Goal: Task Accomplishment & Management: Manage account settings

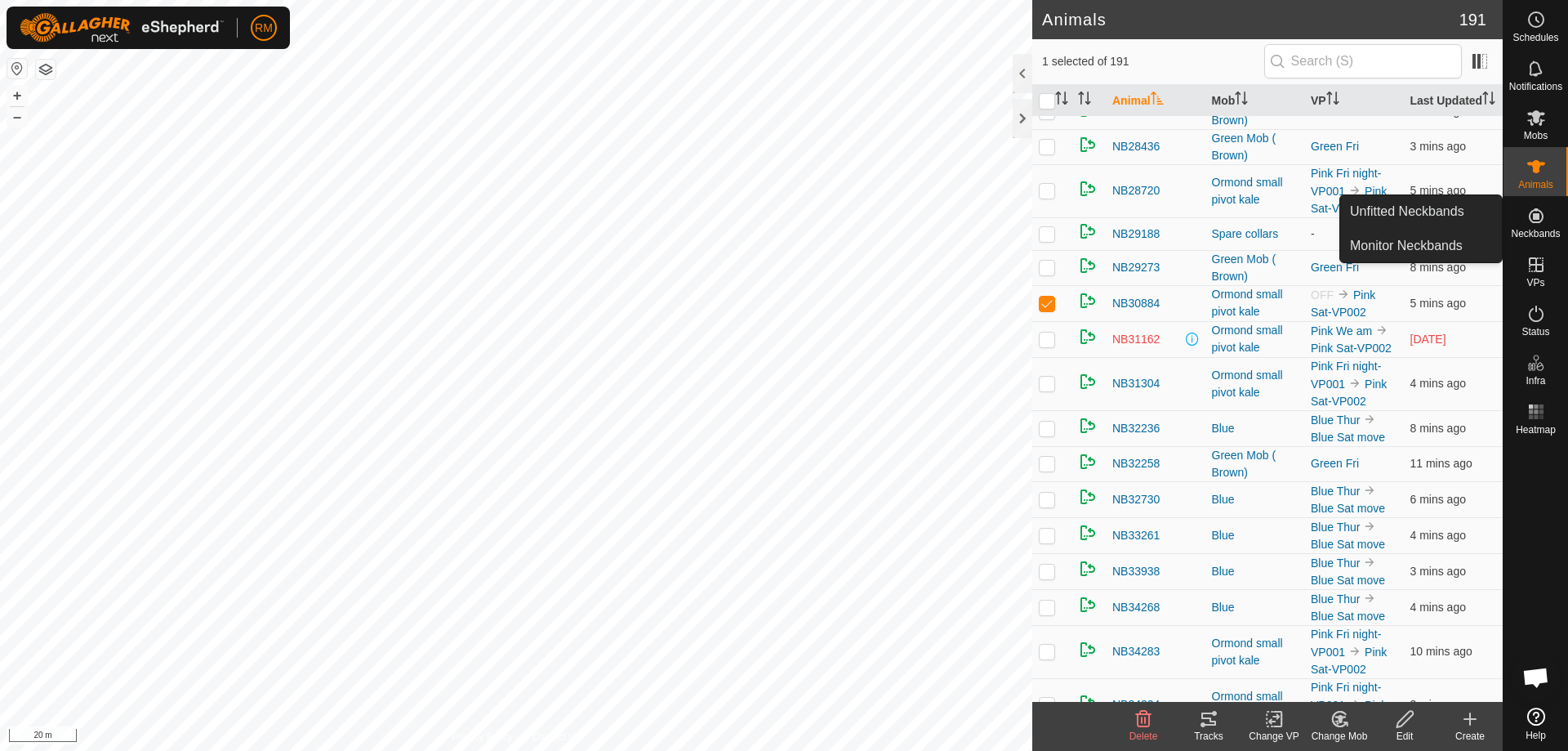
scroll to position [1642, 0]
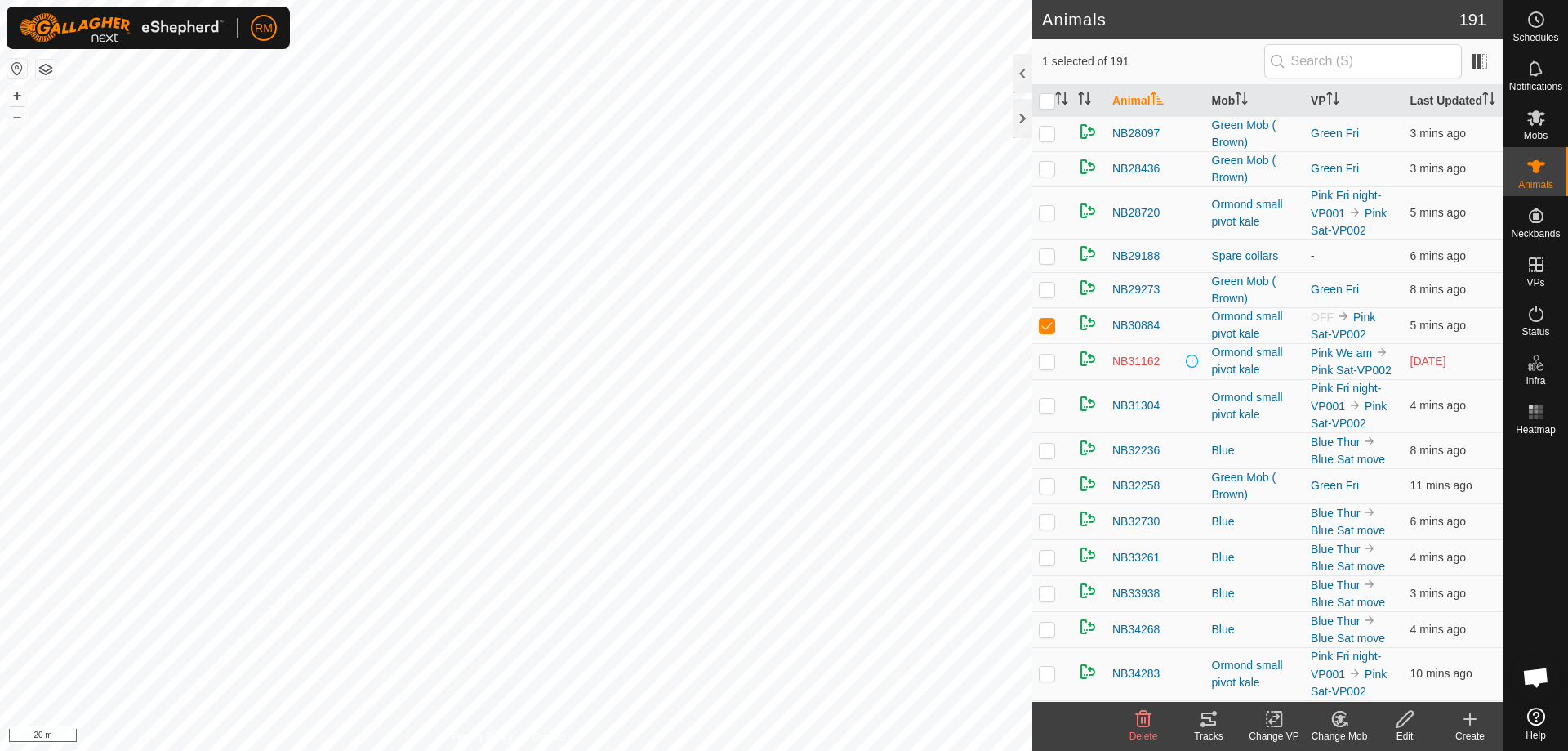
click at [1402, 719] on icon at bounding box center [1405, 719] width 20 height 20
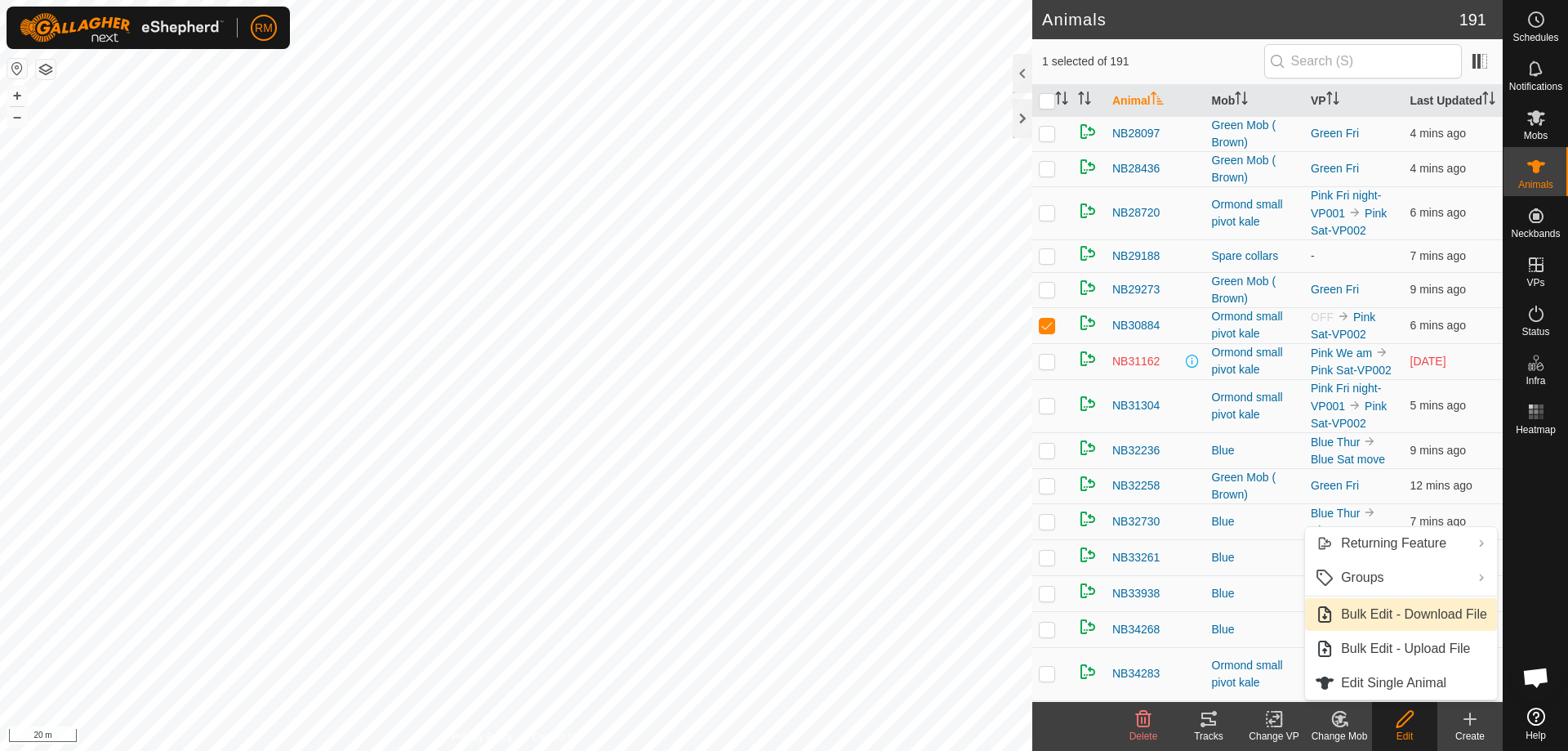
click at [1049, 367] on p-checkbox at bounding box center [1046, 361] width 16 height 13
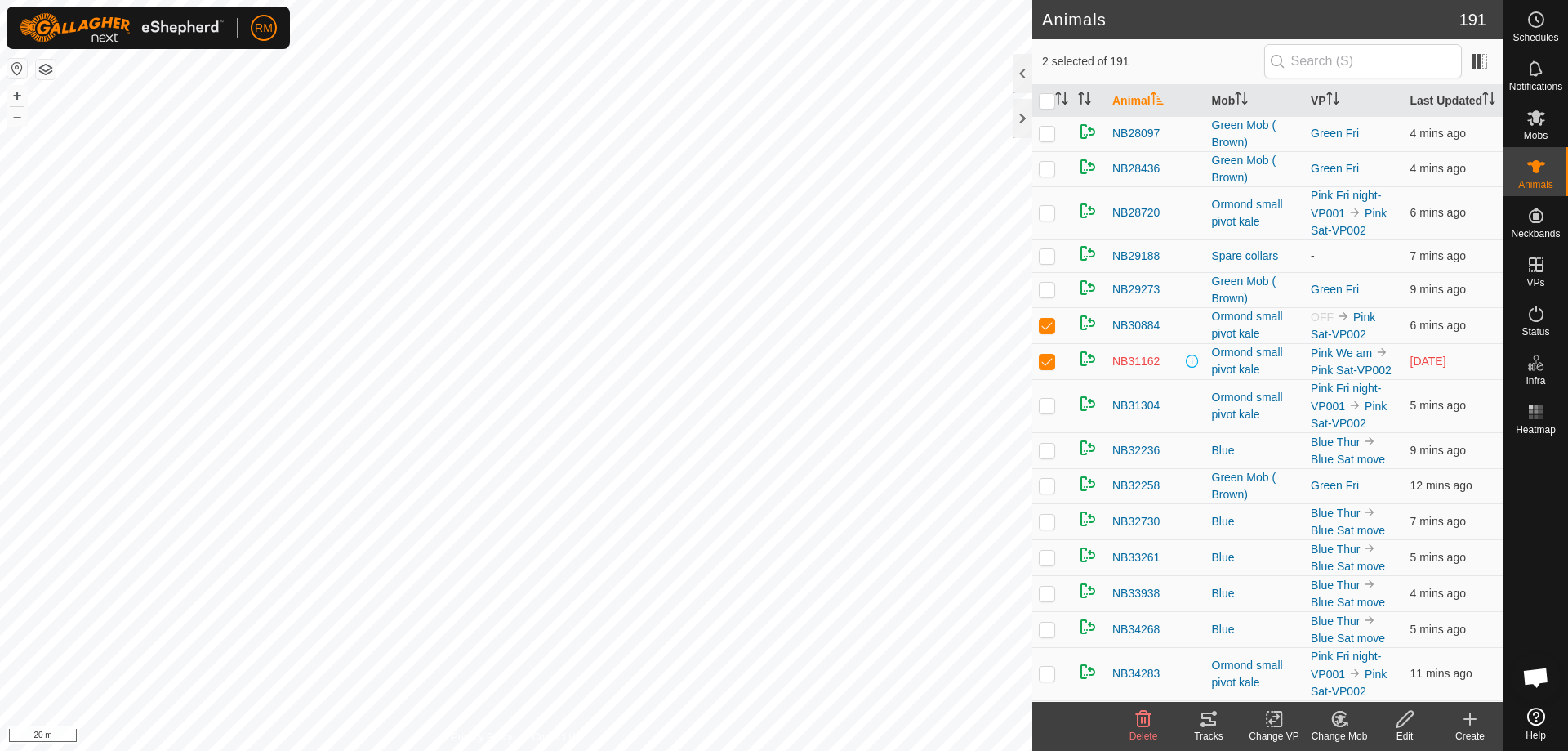
click at [1049, 367] on p-checkbox at bounding box center [1046, 361] width 16 height 13
checkbox input "false"
click at [1227, 338] on div "Ormond small pivot kale" at bounding box center [1255, 325] width 87 height 34
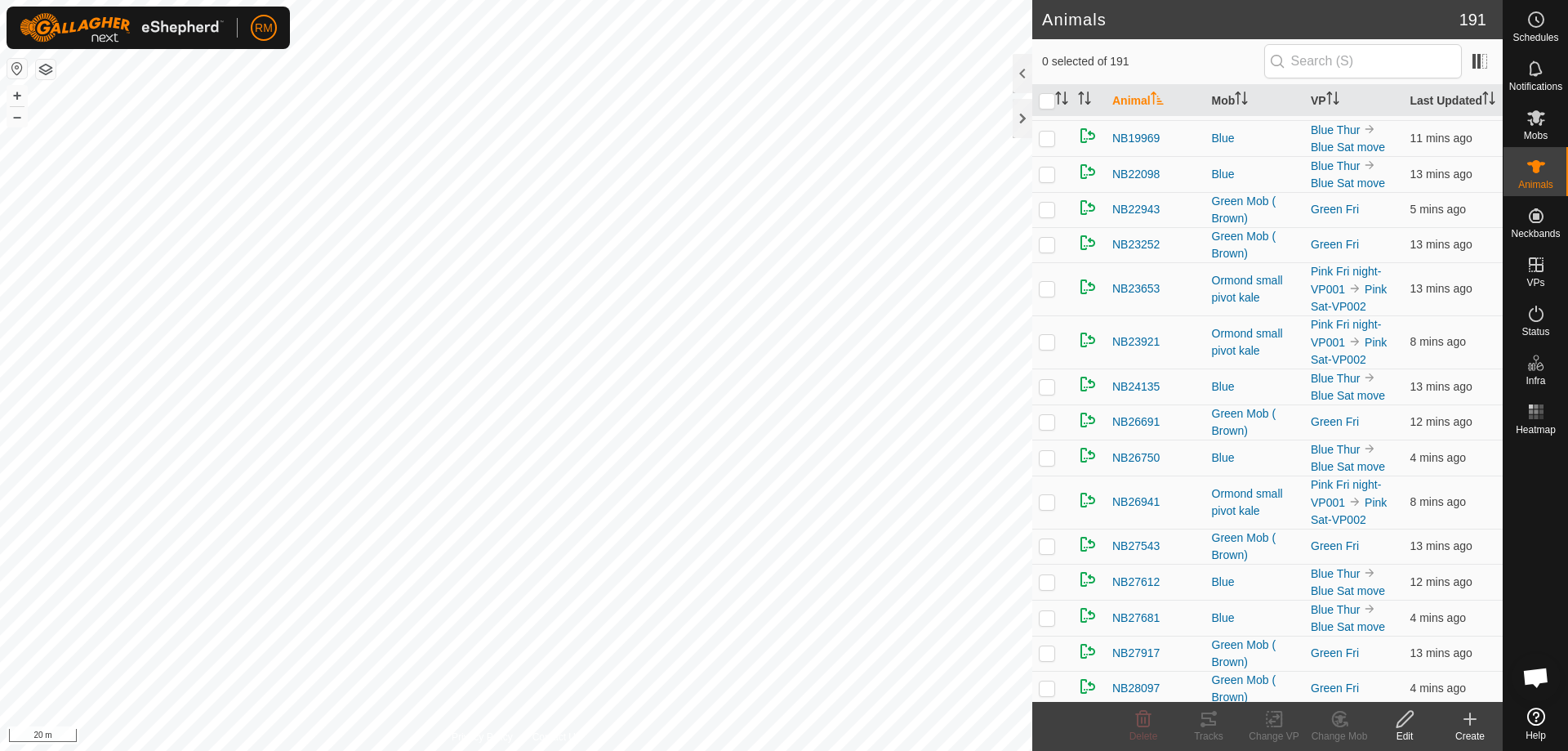
scroll to position [1218, 0]
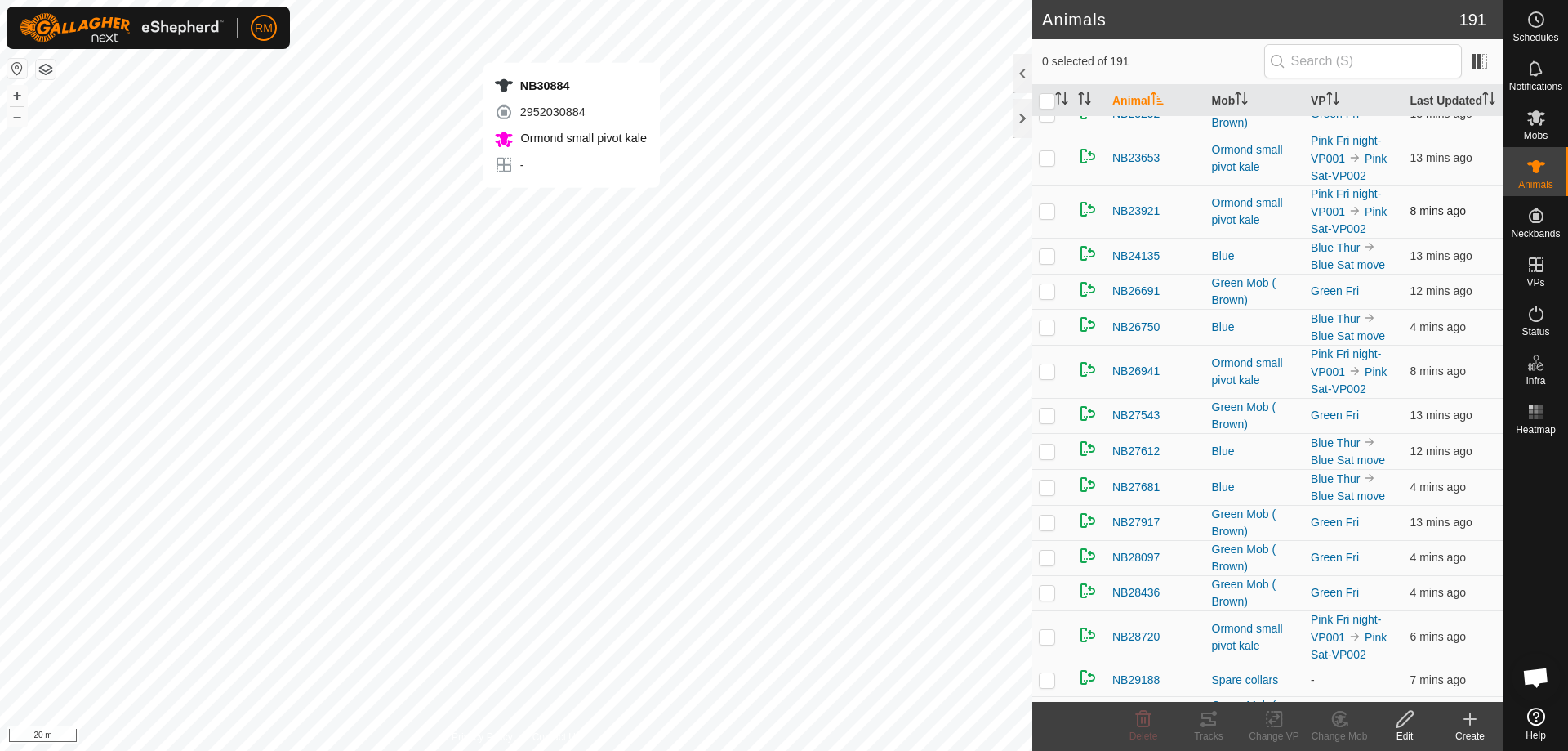
checkbox input "true"
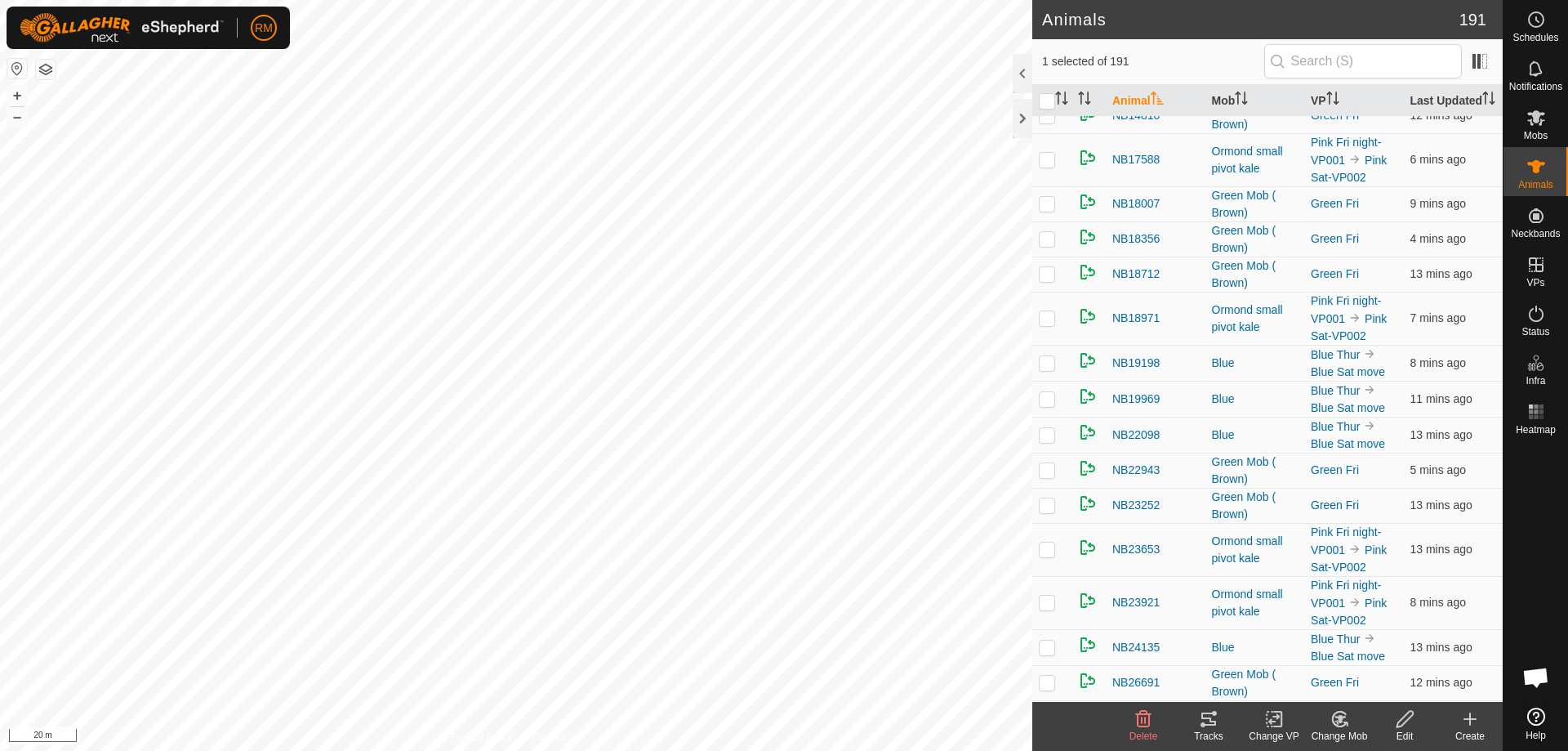
scroll to position [0, 0]
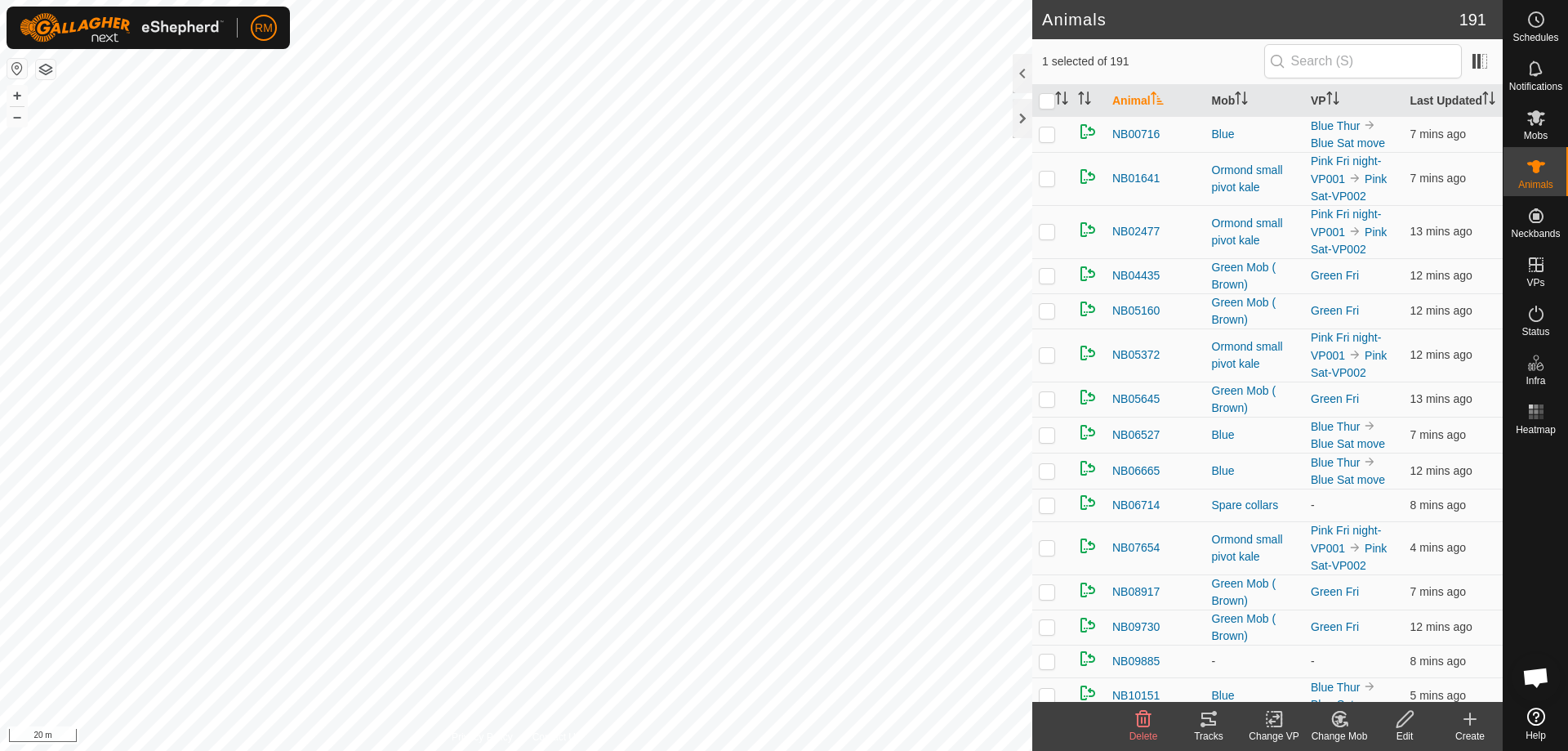
click at [1158, 105] on icon "Activate to sort" at bounding box center [1156, 97] width 13 height 13
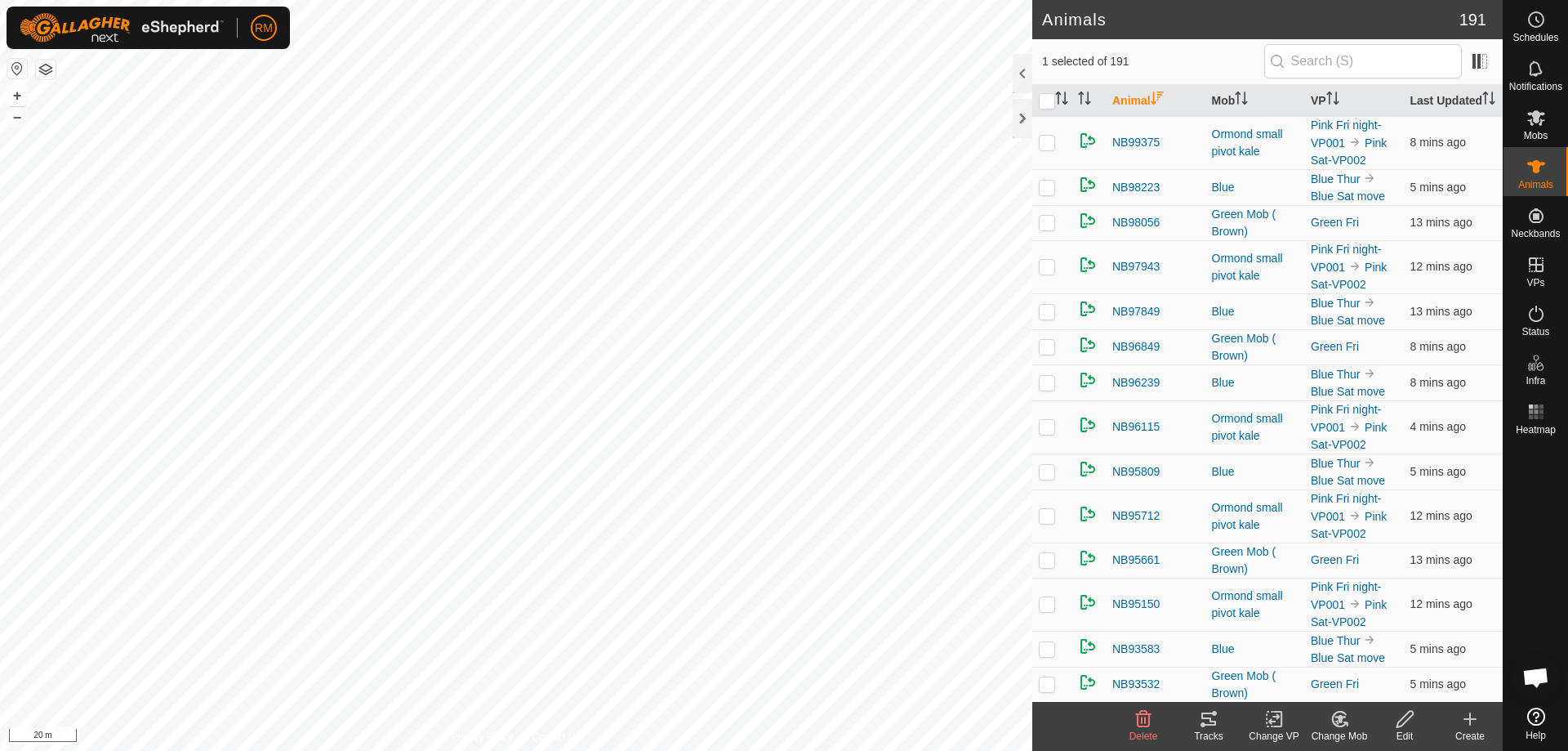
click at [1158, 105] on icon "Activate to sort" at bounding box center [1156, 97] width 12 height 13
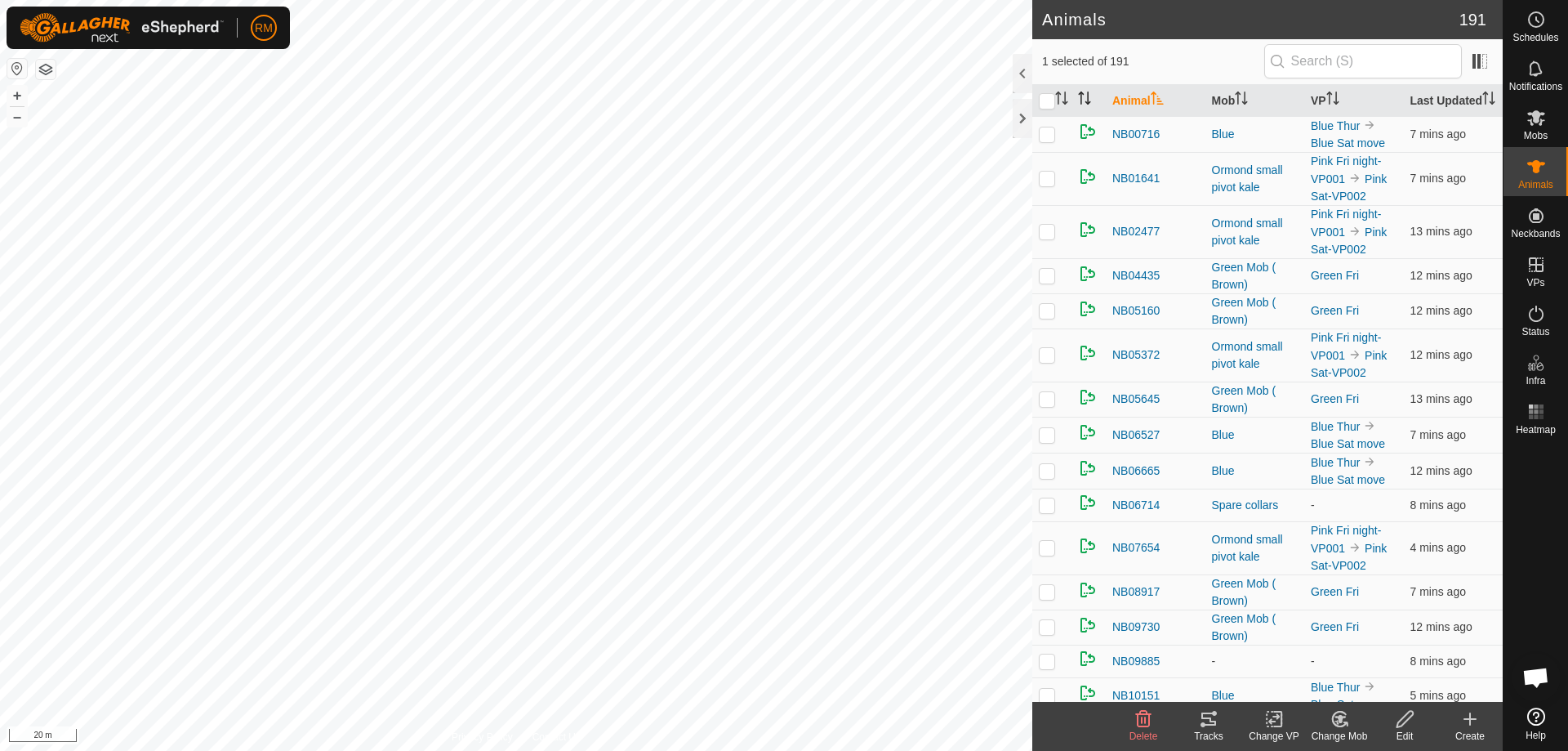
click at [1087, 105] on icon "Activate to sort" at bounding box center [1084, 97] width 13 height 13
click at [1155, 105] on icon "Activate to sort" at bounding box center [1154, 97] width 2 height 13
click at [1090, 105] on icon "Activate to sort" at bounding box center [1084, 97] width 13 height 13
click at [1162, 105] on icon "Activate to sort" at bounding box center [1160, 103] width 6 height 3
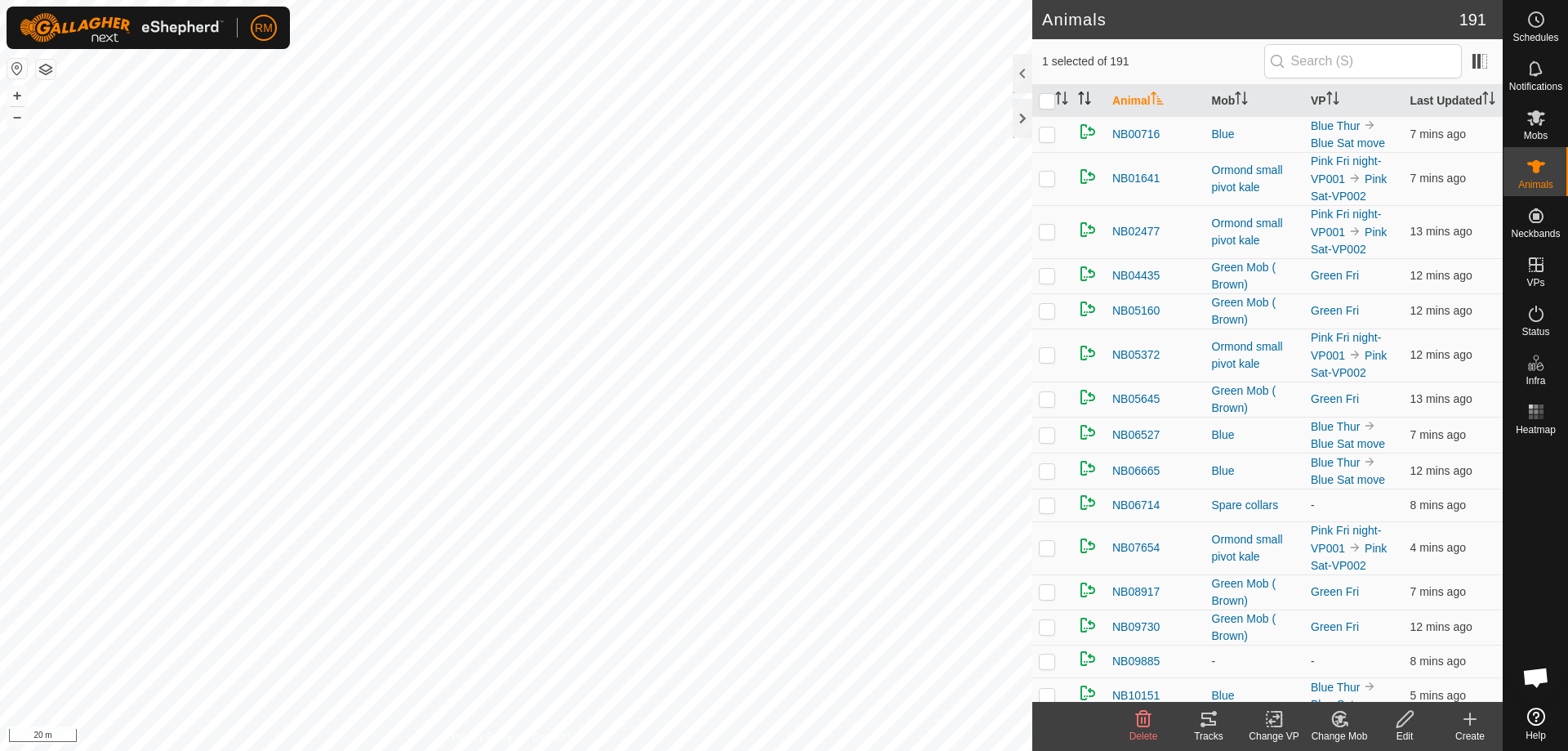
click at [1095, 110] on th at bounding box center [1088, 101] width 34 height 32
click at [1164, 105] on icon "Activate to sort" at bounding box center [1156, 97] width 13 height 13
click at [1087, 105] on icon "Activate to sort" at bounding box center [1088, 103] width 6 height 3
